Goal: Find specific page/section: Find specific page/section

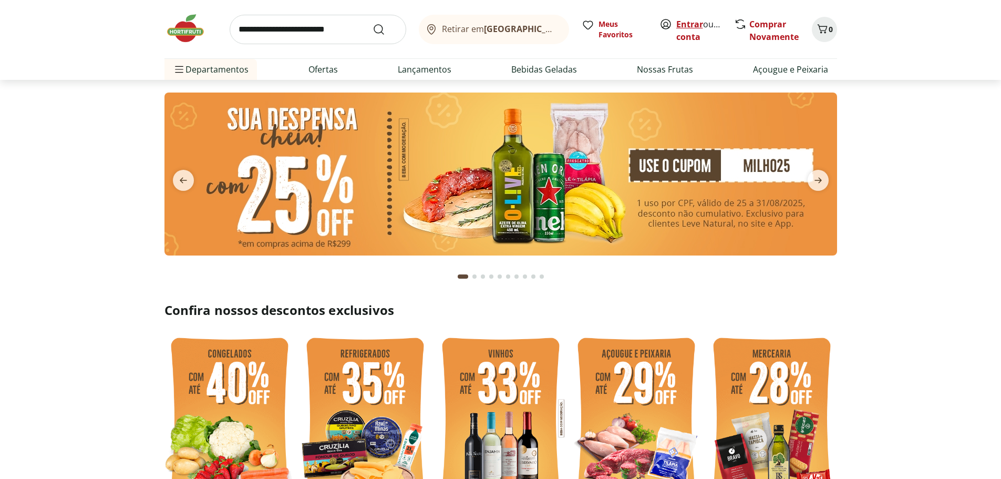
click at [679, 24] on link "Entrar" at bounding box center [689, 24] width 27 height 12
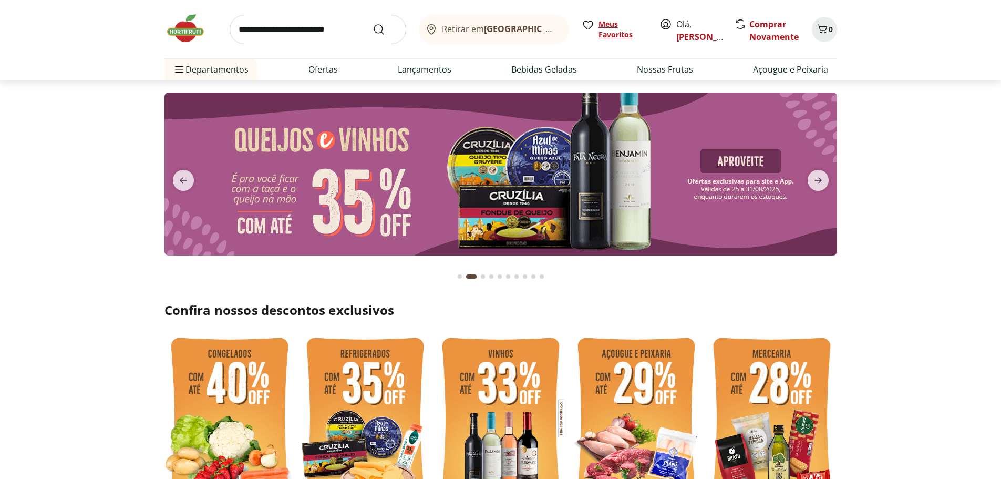
click at [610, 24] on span "Meus Favoritos" at bounding box center [622, 29] width 48 height 21
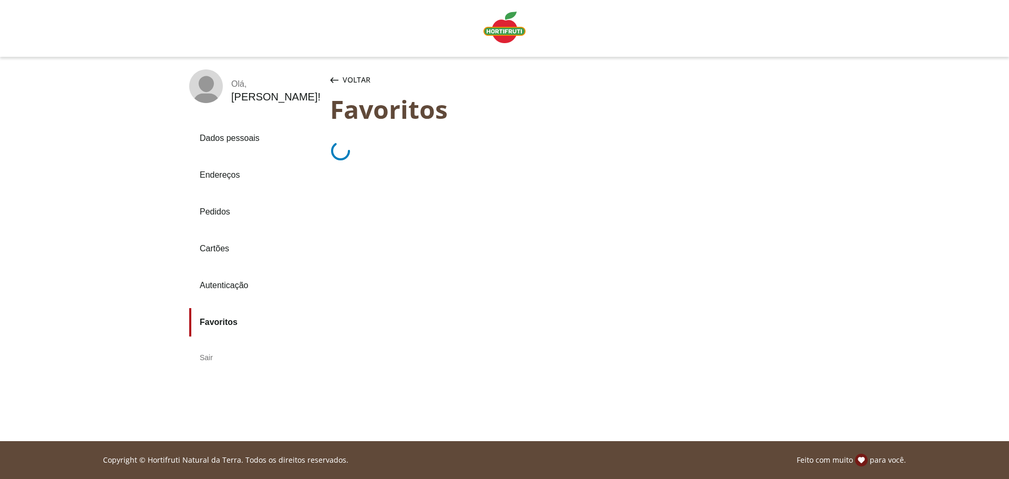
click at [211, 204] on link "Pedidos" at bounding box center [255, 212] width 132 height 28
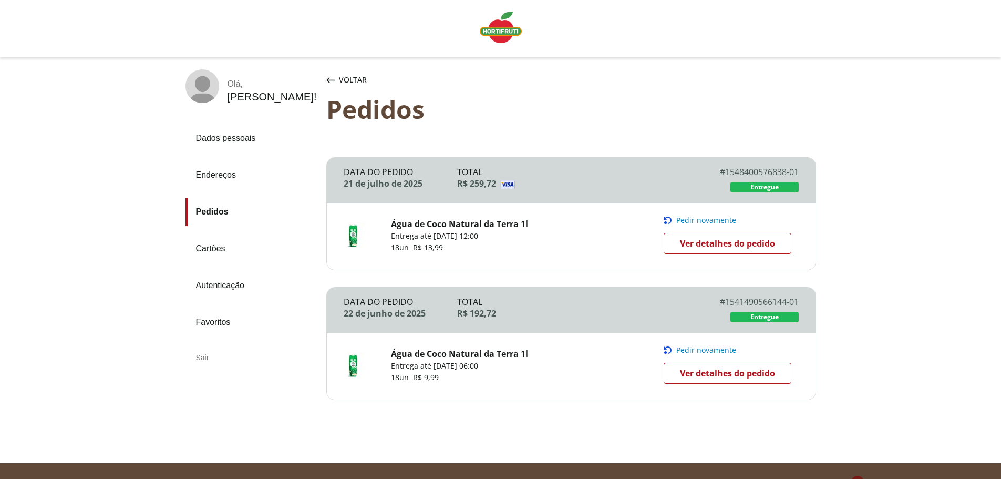
scroll to position [22, 0]
